Goal: Task Accomplishment & Management: Use online tool/utility

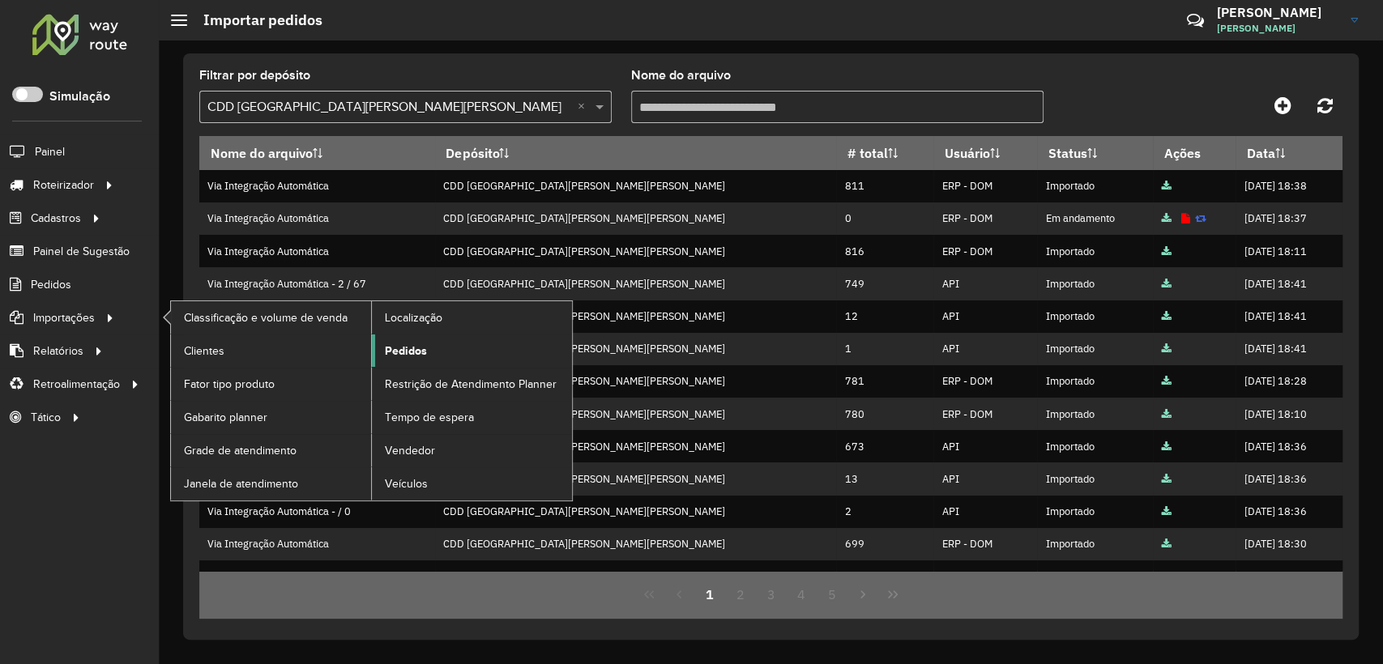
click at [438, 352] on link "Pedidos" at bounding box center [472, 351] width 200 height 32
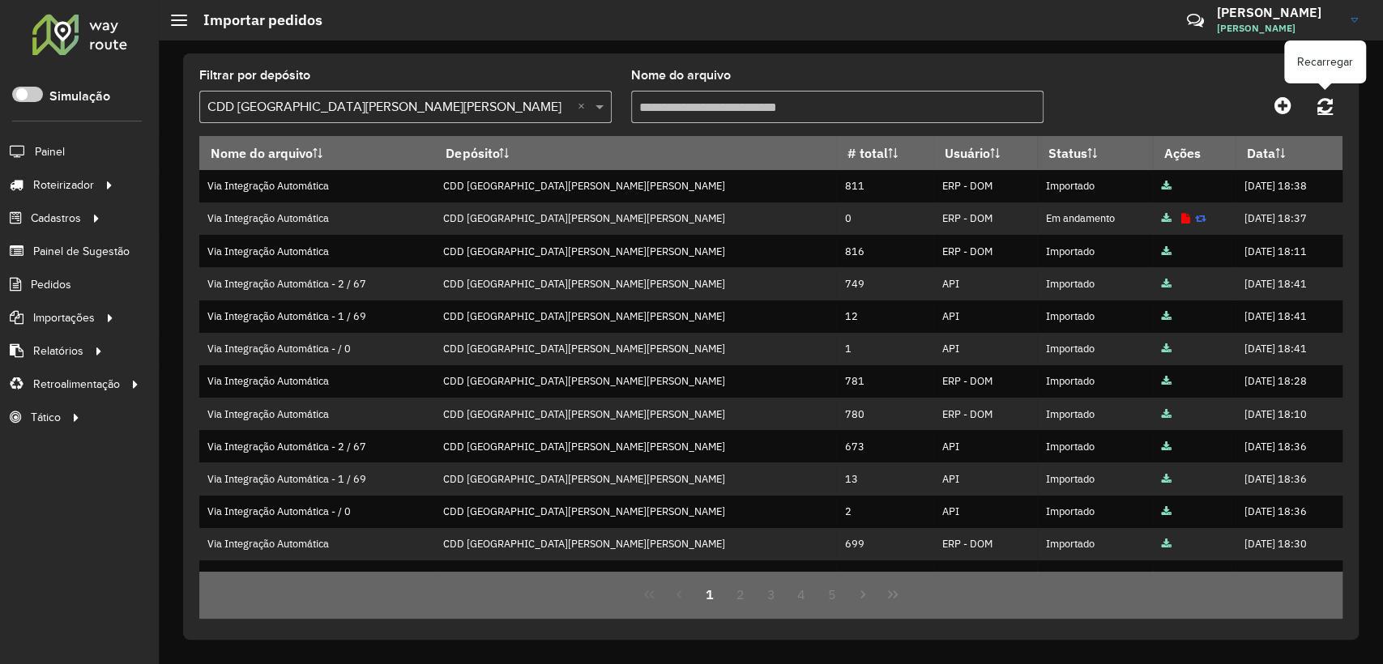
click at [1338, 101] on link at bounding box center [1324, 105] width 35 height 29
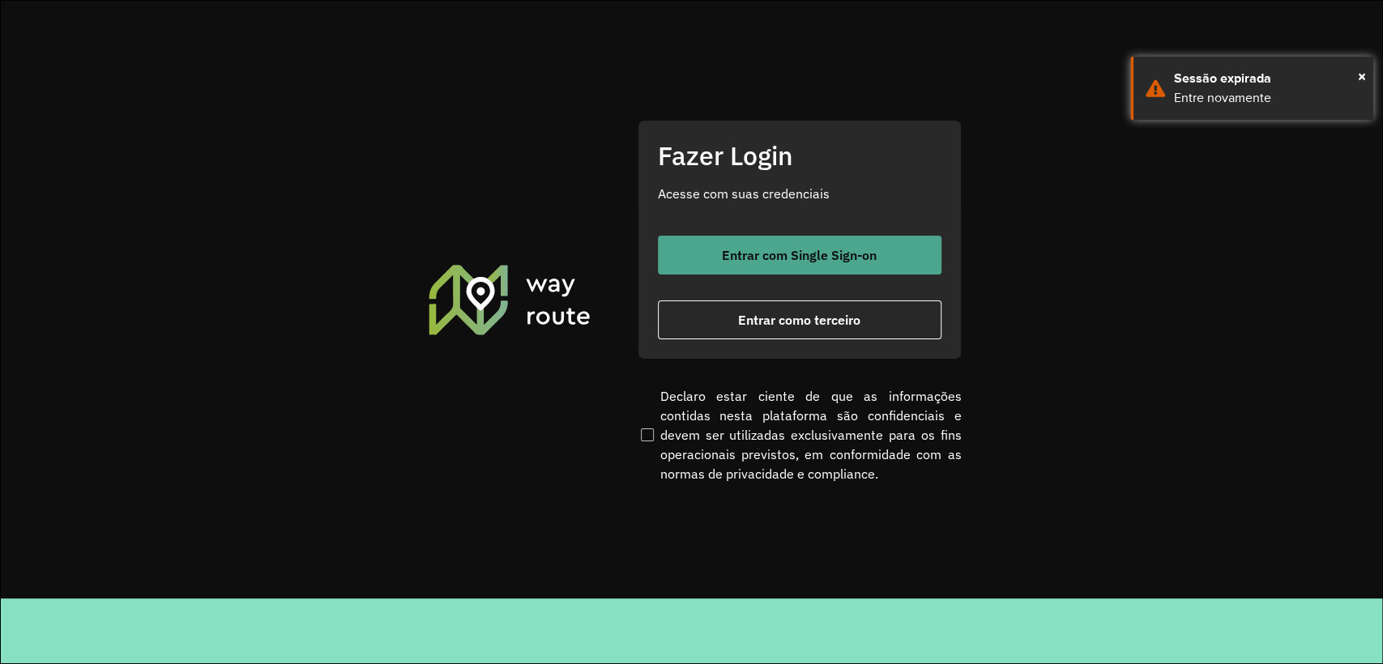
click at [855, 242] on button "Entrar com Single Sign-on" at bounding box center [800, 255] width 284 height 39
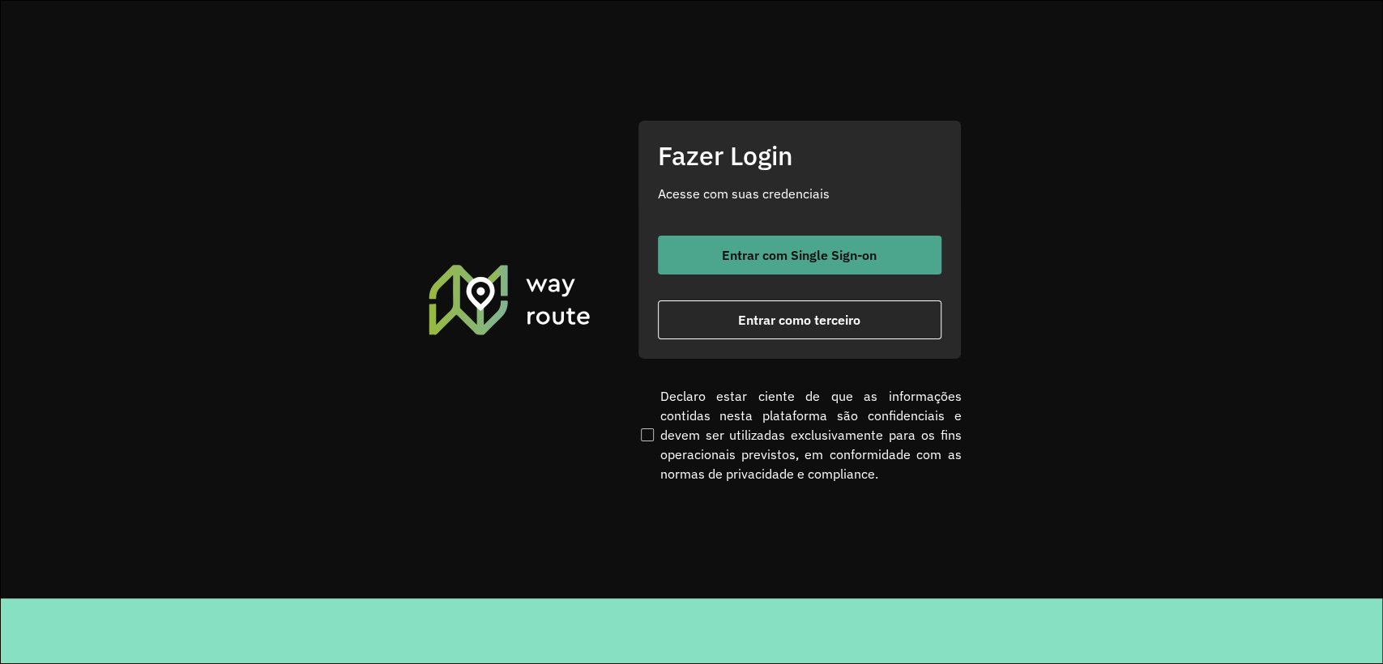
click at [702, 256] on button "Entrar com Single Sign-on" at bounding box center [800, 255] width 284 height 39
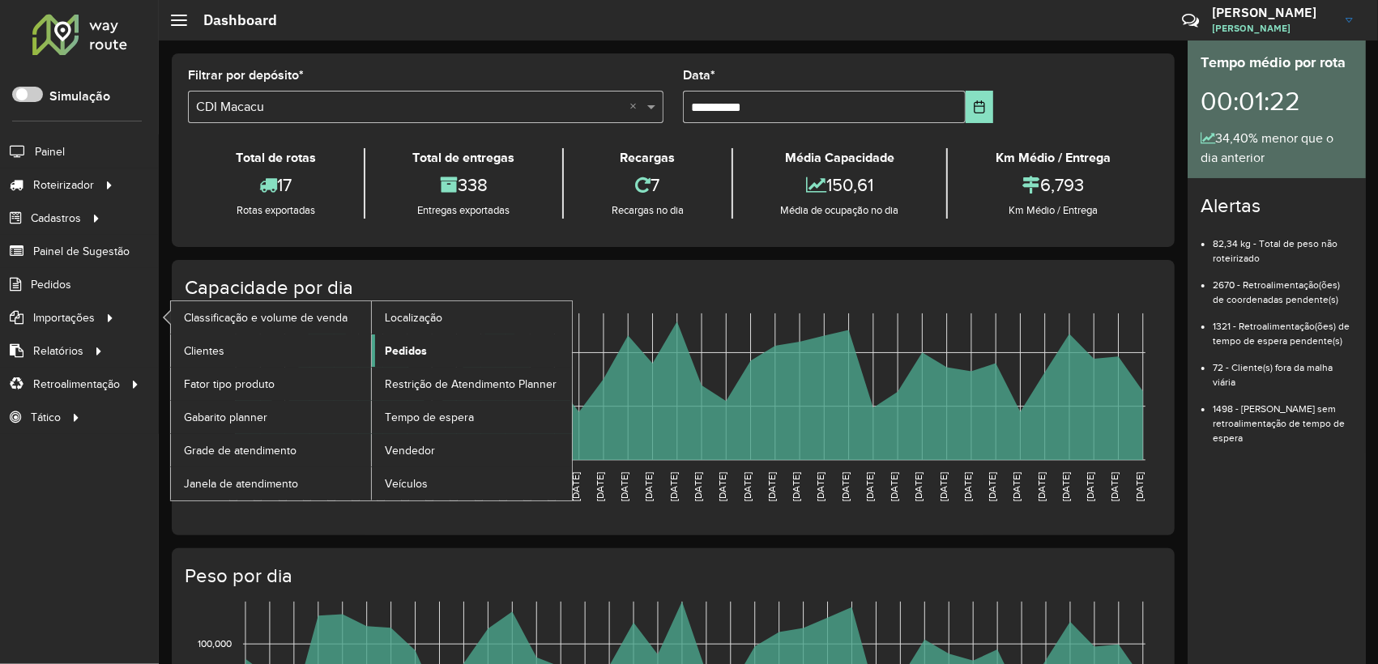
click at [433, 358] on link "Pedidos" at bounding box center [472, 351] width 200 height 32
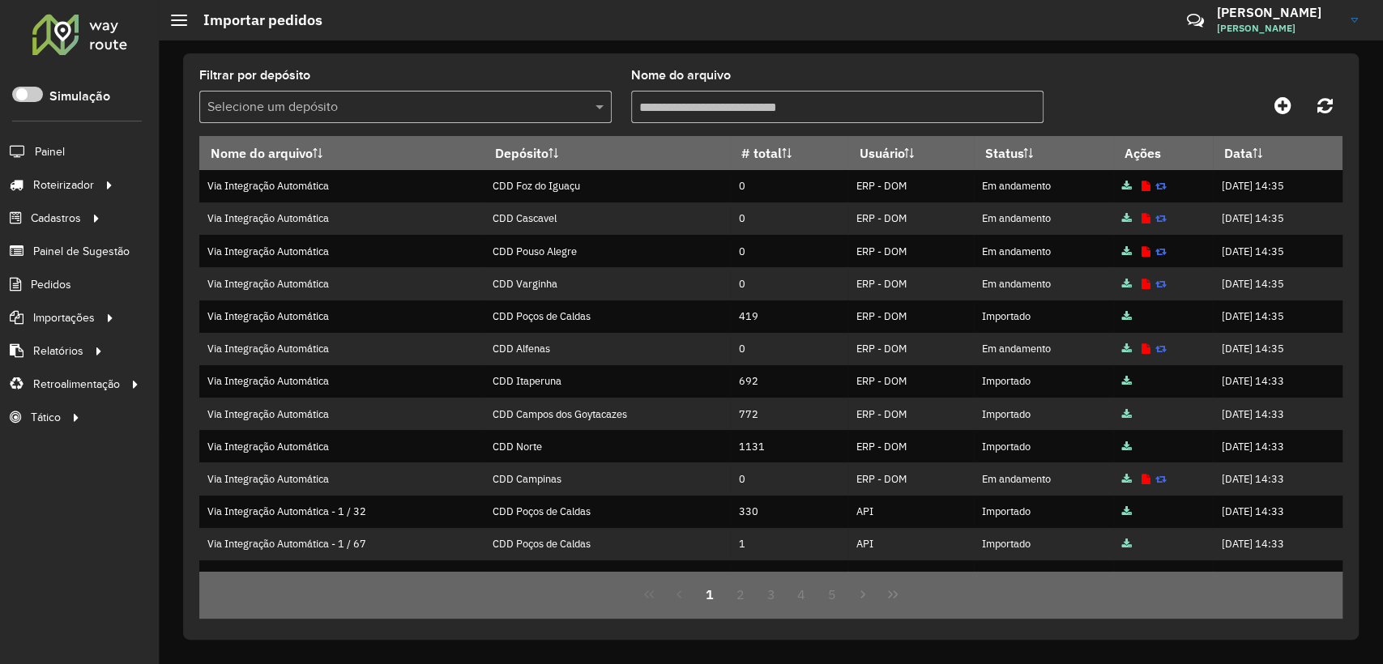
click at [391, 110] on input "text" at bounding box center [389, 107] width 364 height 19
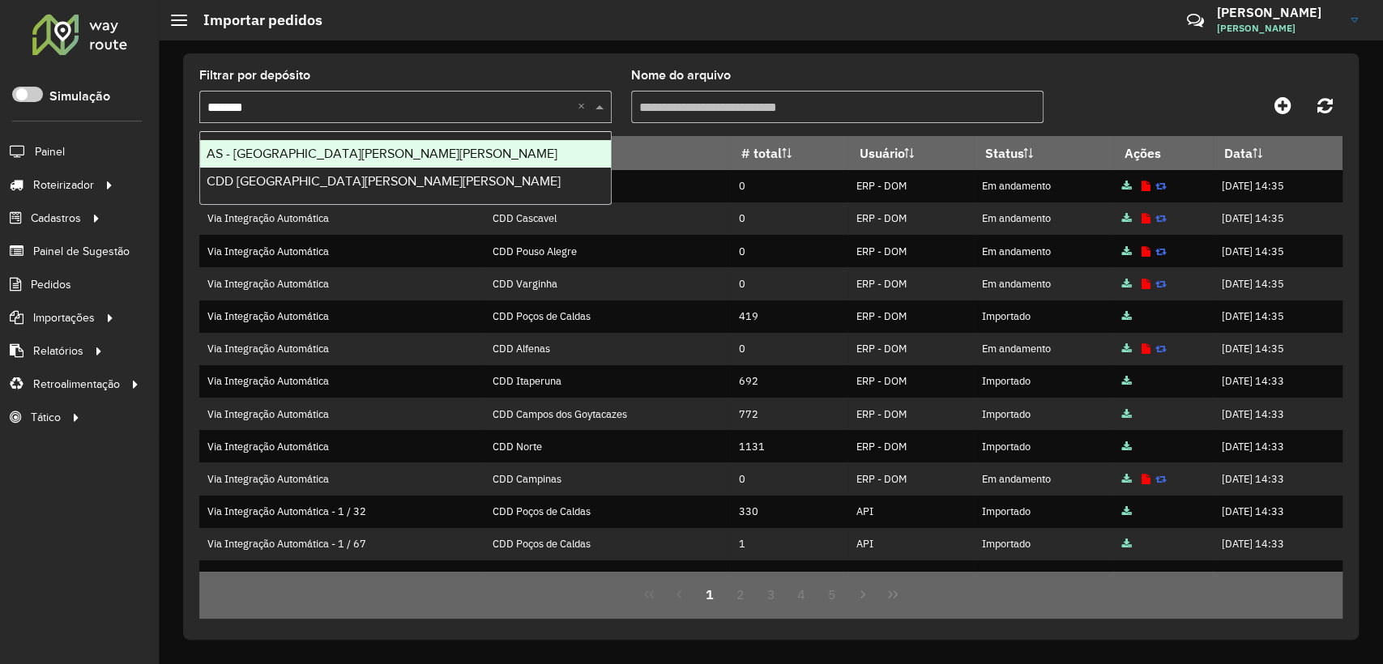
type input "********"
